Goal: Find specific page/section: Find specific page/section

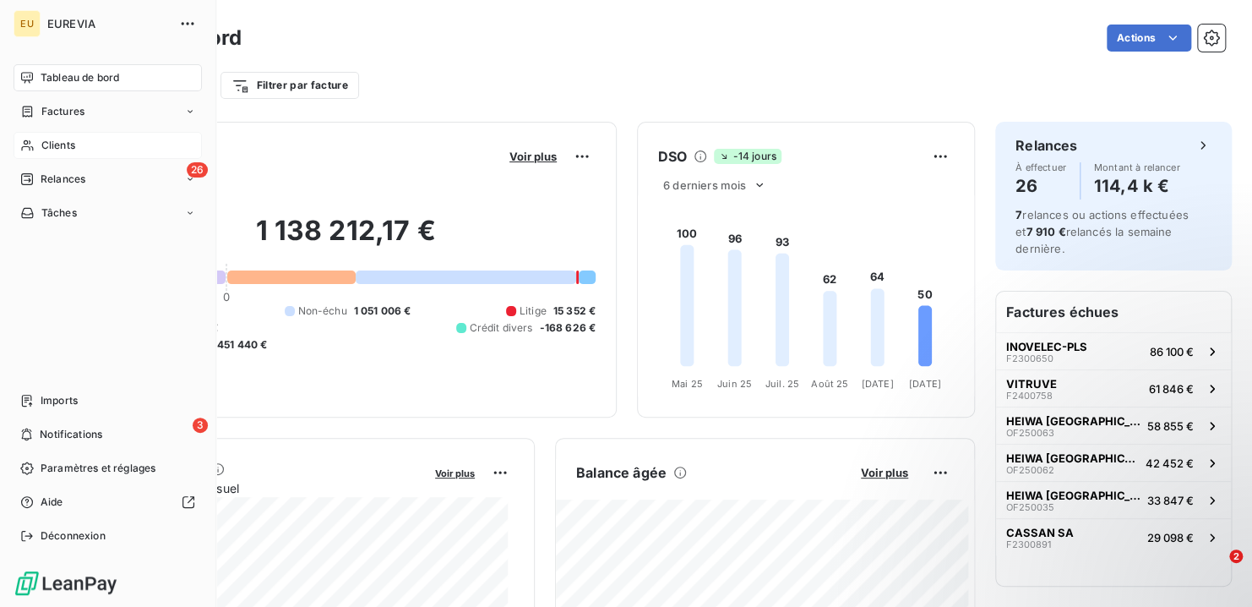
click at [64, 143] on span "Clients" at bounding box center [58, 145] width 34 height 15
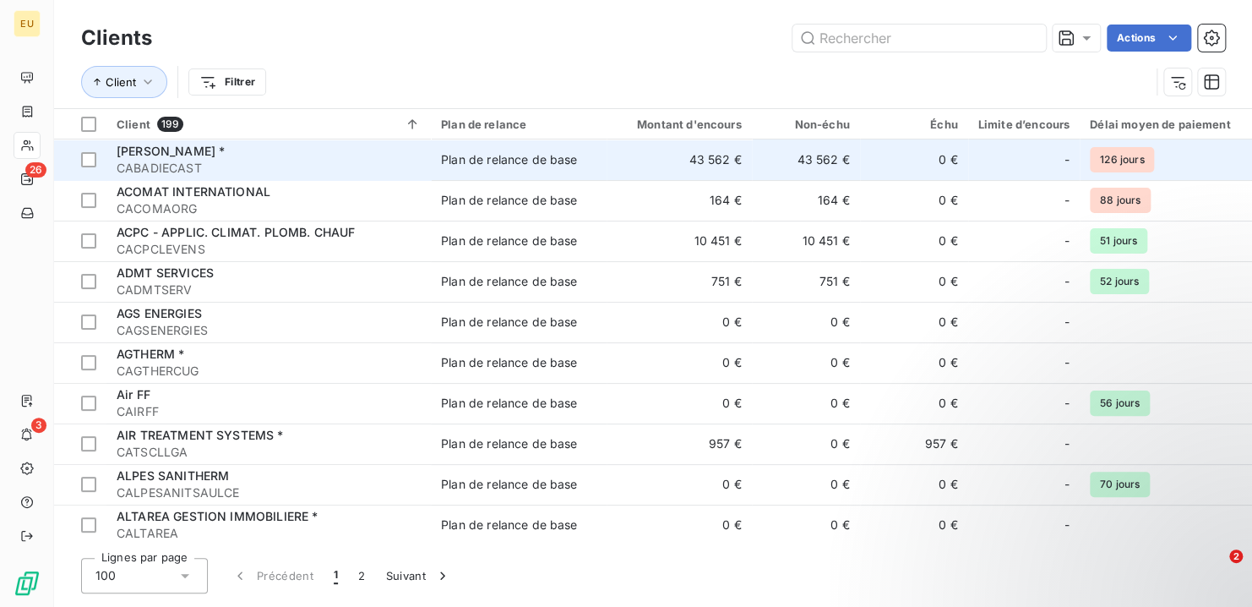
click at [207, 153] on span "[PERSON_NAME] *" at bounding box center [171, 151] width 108 height 14
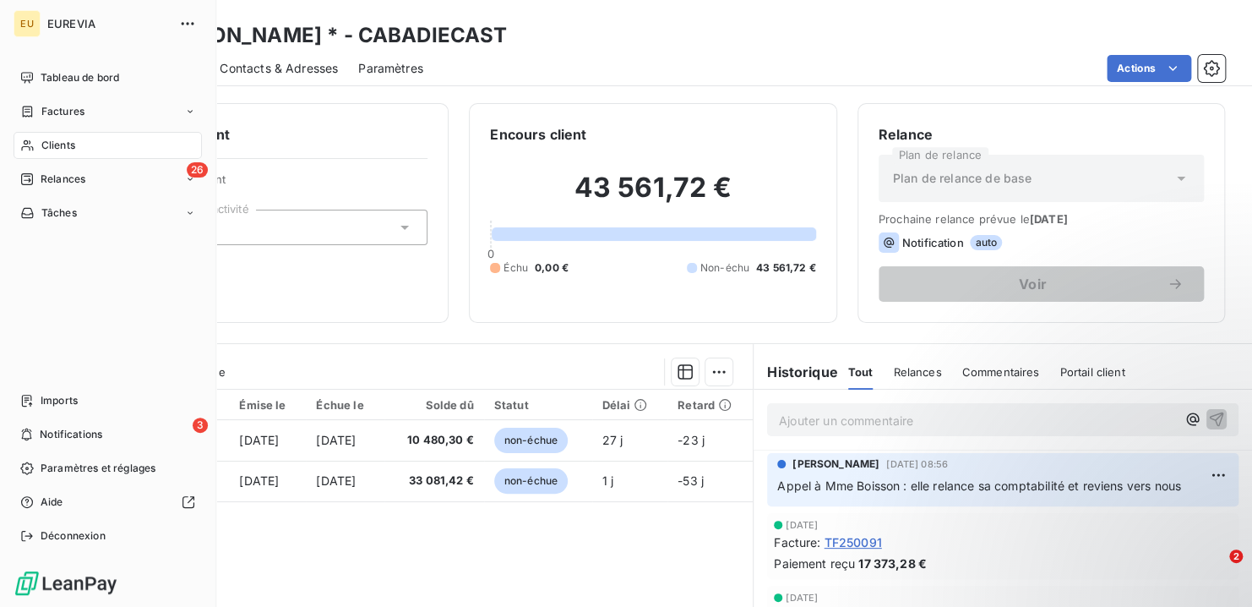
click at [62, 142] on span "Clients" at bounding box center [58, 145] width 34 height 15
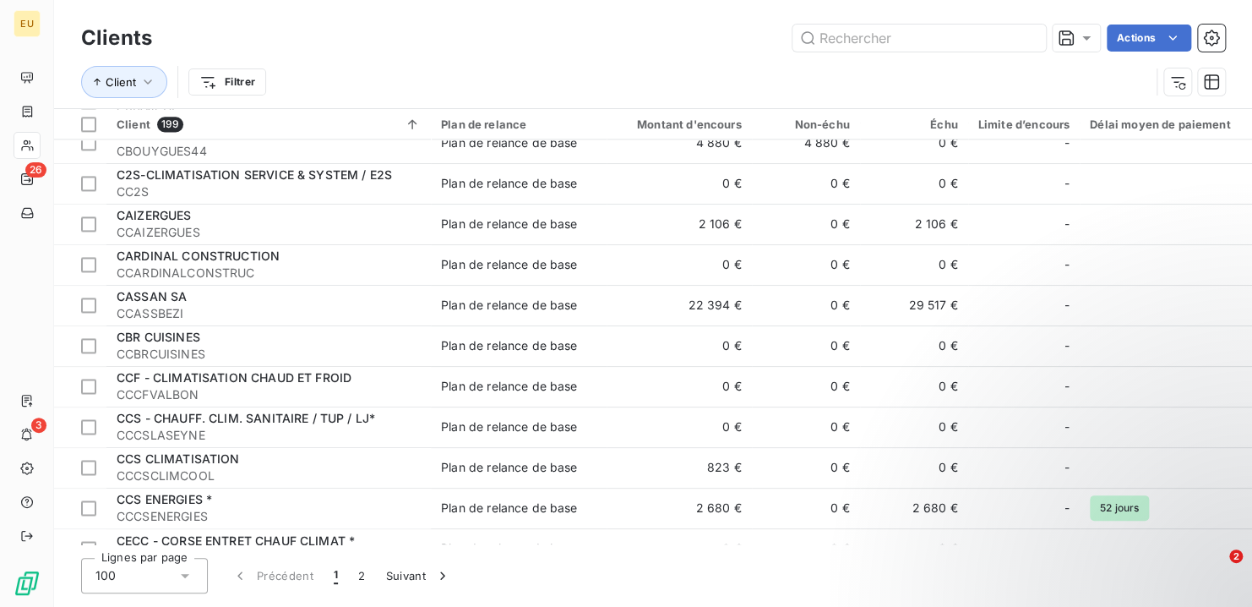
scroll to position [1183, 0]
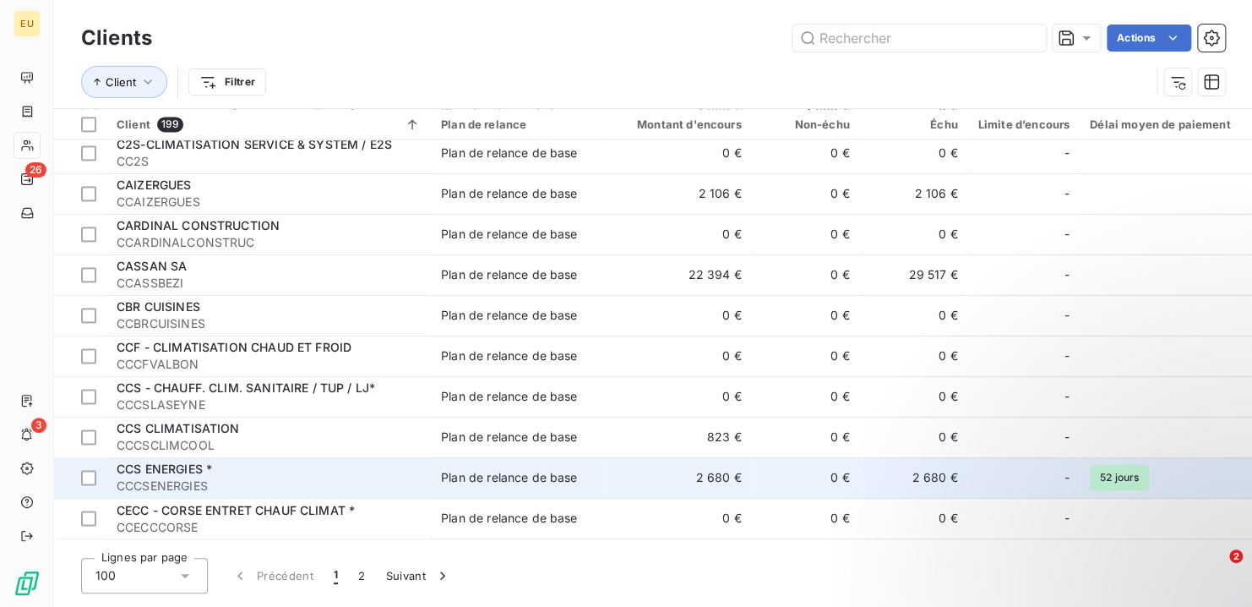
click at [209, 482] on span "CCCSENERGIES" at bounding box center [269, 485] width 304 height 17
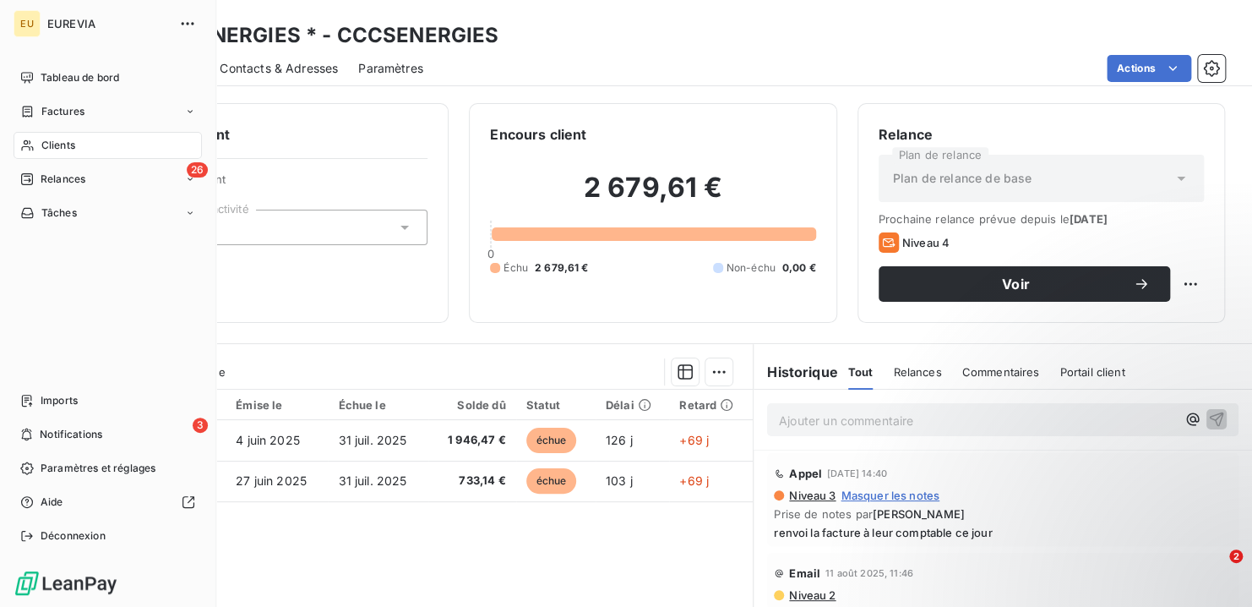
click at [60, 144] on span "Clients" at bounding box center [58, 145] width 34 height 15
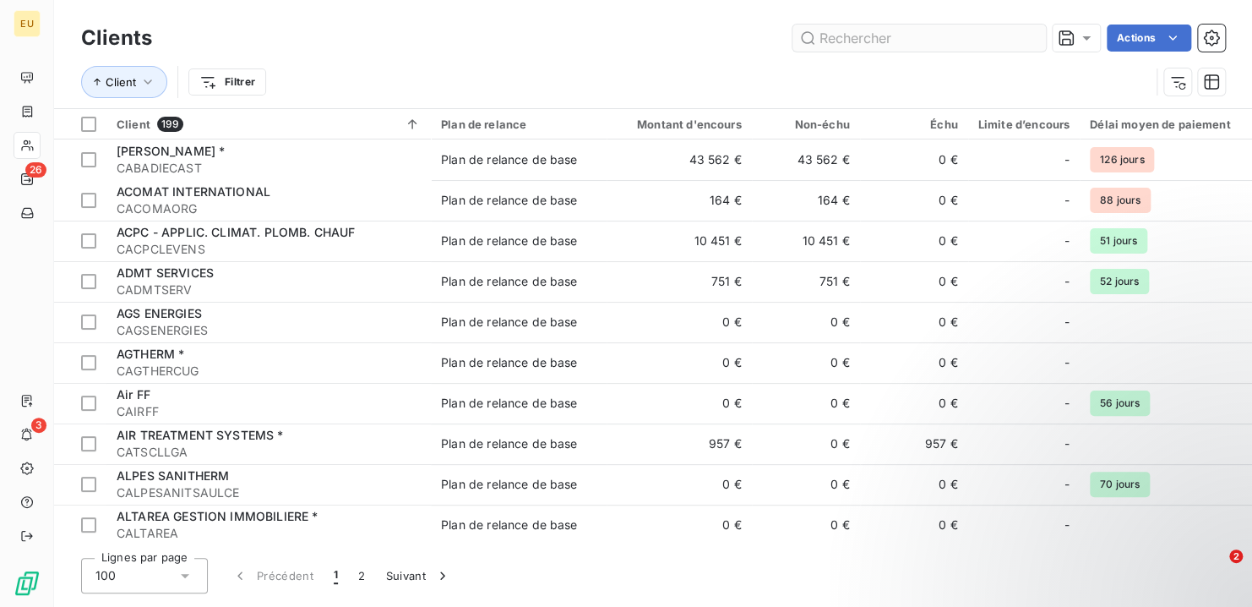
click at [826, 38] on input "text" at bounding box center [918, 37] width 253 height 27
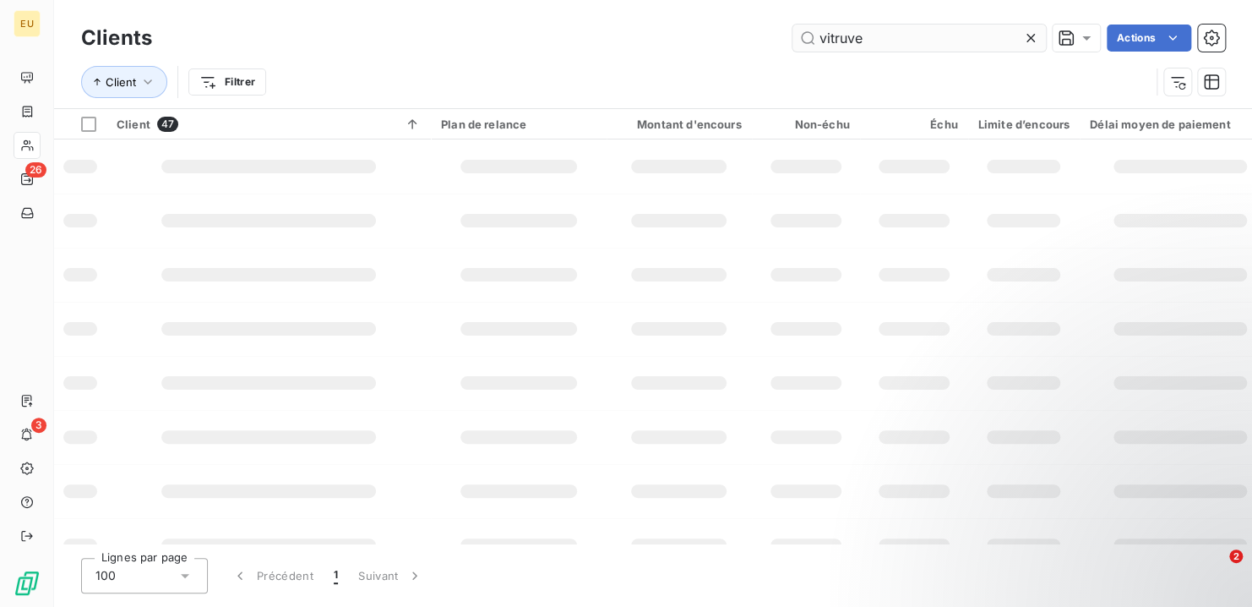
type input "vitruve"
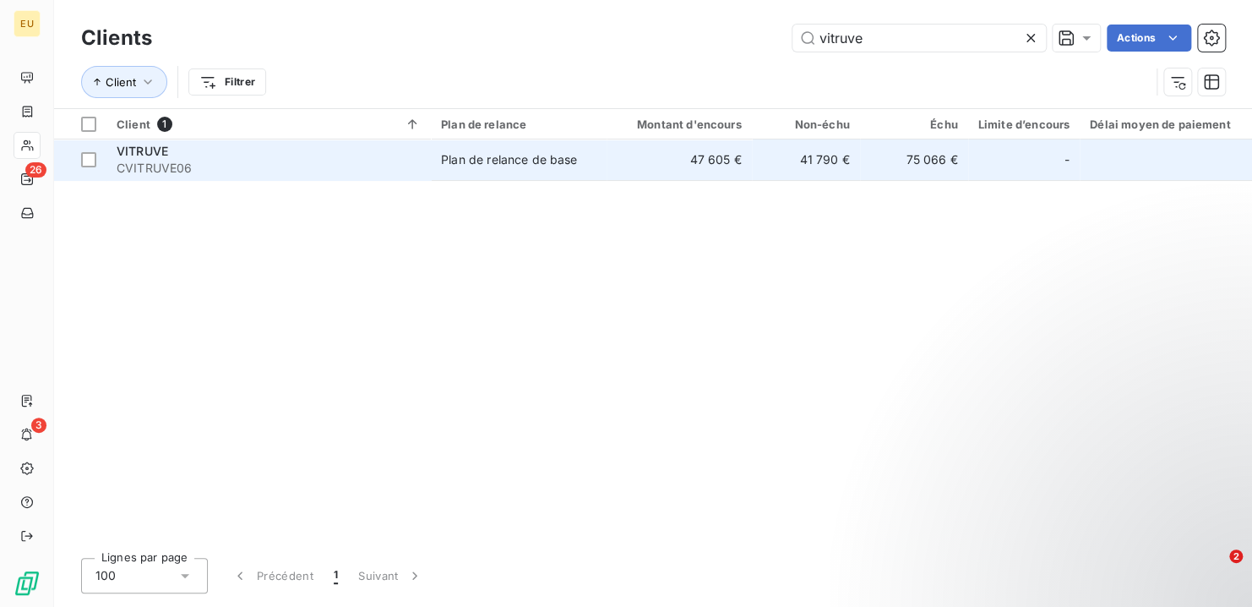
click at [159, 149] on span "VITRUVE" at bounding box center [143, 151] width 52 height 14
